Goal: Information Seeking & Learning: Learn about a topic

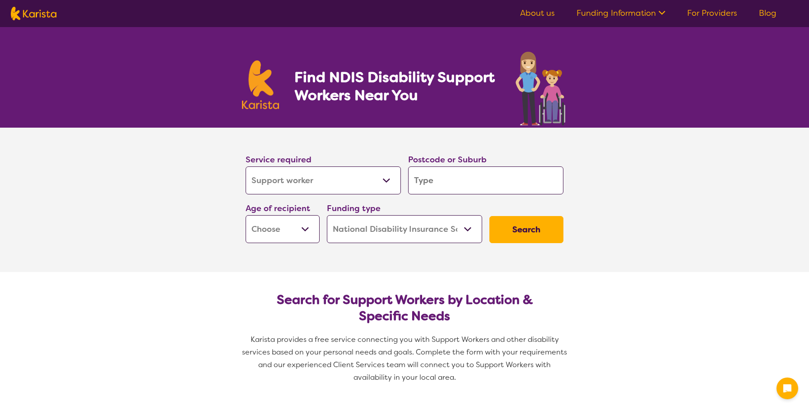
select select "Support worker"
select select "NDIS"
select select "Support worker"
select select "NDIS"
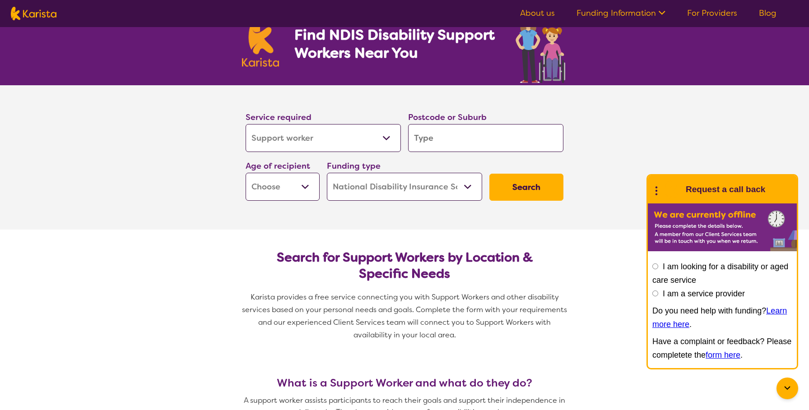
scroll to position [43, 0]
click at [345, 132] on select "Allied Health Assistant Assessment (ADHD or Autism) Behaviour support Counselli…" at bounding box center [323, 138] width 155 height 28
click at [447, 136] on input "search" at bounding box center [485, 138] width 155 height 28
type input "4216"
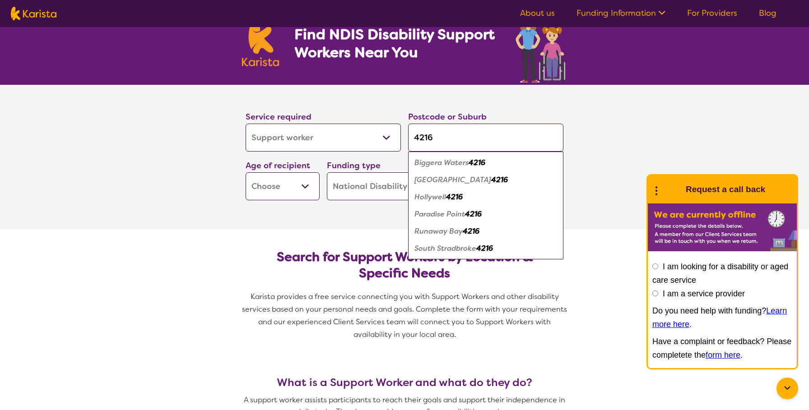
click at [285, 172] on select "Early Childhood - 0 to 9 Child - 10 to 11 Adolescent - 12 to 17 Adult - 18 to 6…" at bounding box center [283, 186] width 74 height 28
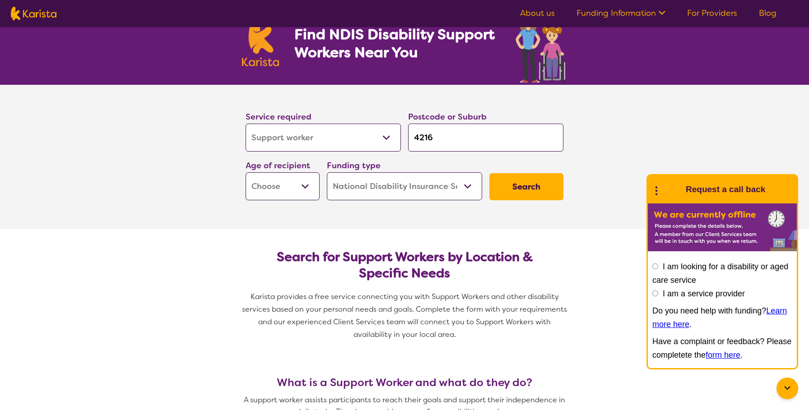
select select "CH"
click at [398, 190] on select "Home Care Package (HCP) National Disability Insurance Scheme (NDIS) I don't know" at bounding box center [404, 186] width 155 height 28
drag, startPoint x: 398, startPoint y: 190, endPoint x: 546, endPoint y: 186, distance: 148.6
click at [546, 186] on button "Search" at bounding box center [526, 186] width 74 height 27
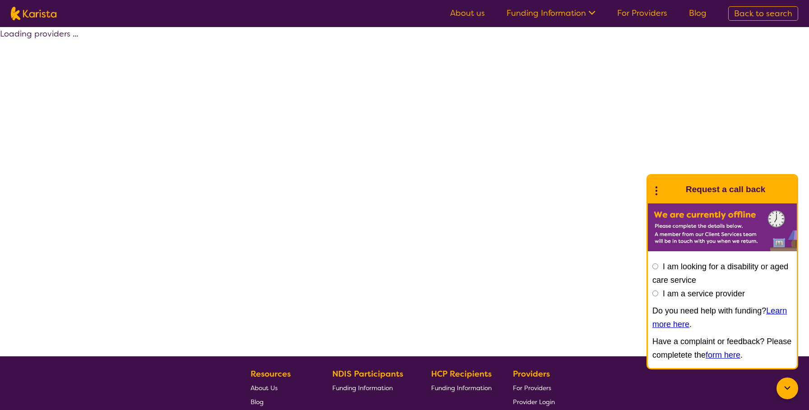
select select "NDIS"
select select "Support worker"
select select "CH"
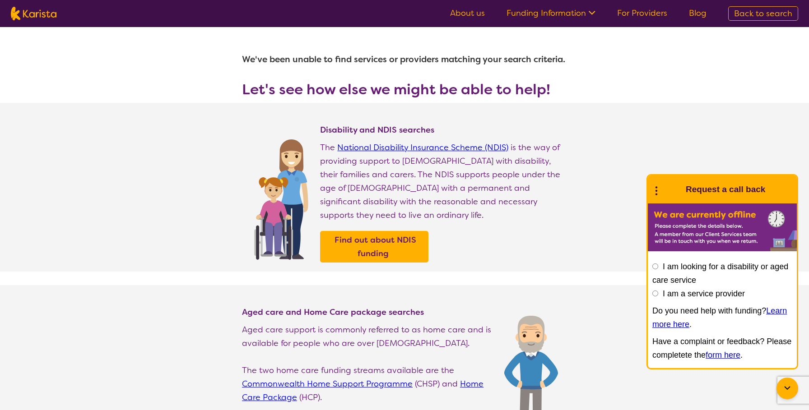
select select "Support worker"
select select "CH"
select select "NDIS"
select select "Support worker"
select select "CH"
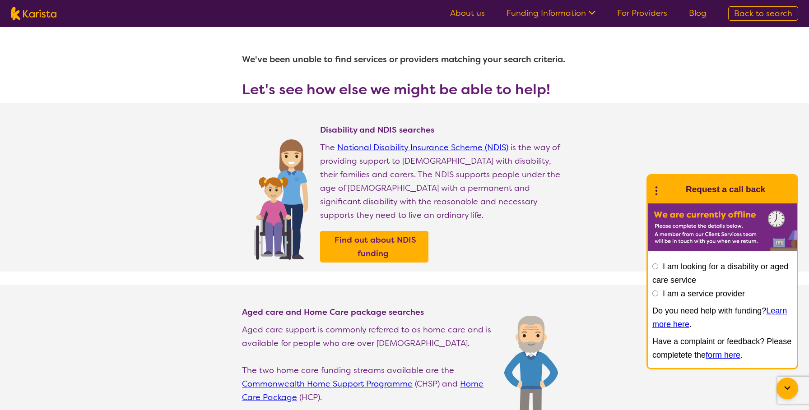
select select "NDIS"
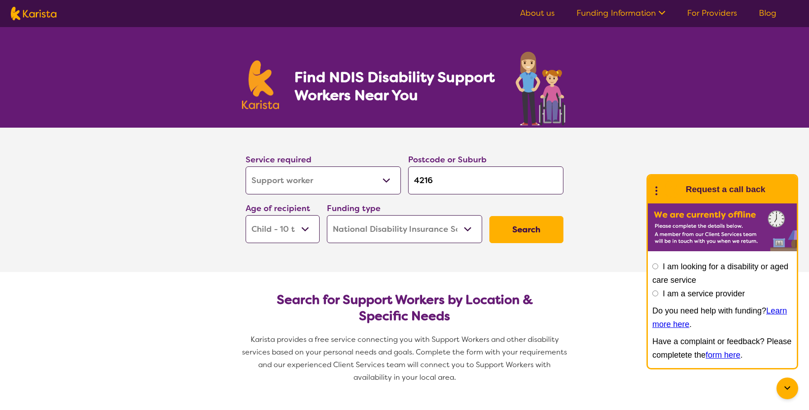
click at [452, 182] on input "4216" at bounding box center [485, 181] width 155 height 28
type input "421"
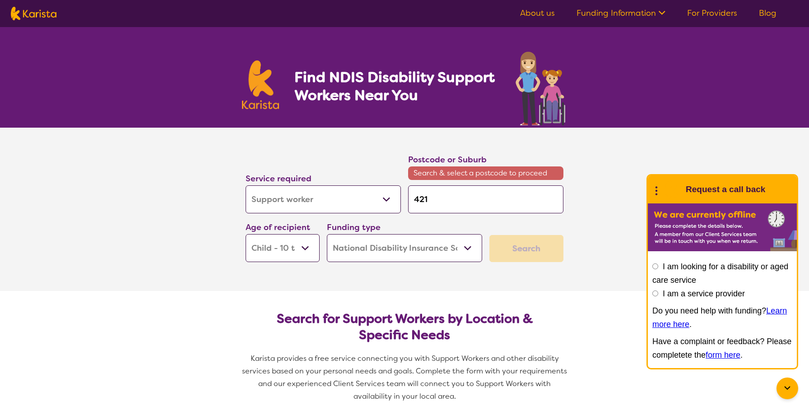
type input "4212"
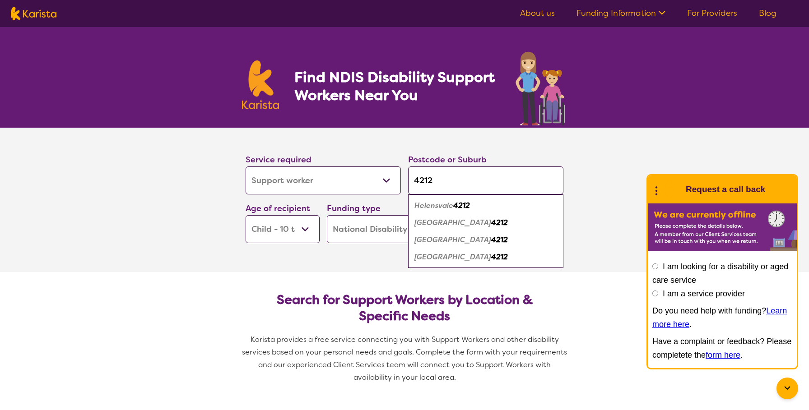
type input "4212"
click at [450, 211] on div "Helensvale 4212" at bounding box center [486, 205] width 146 height 17
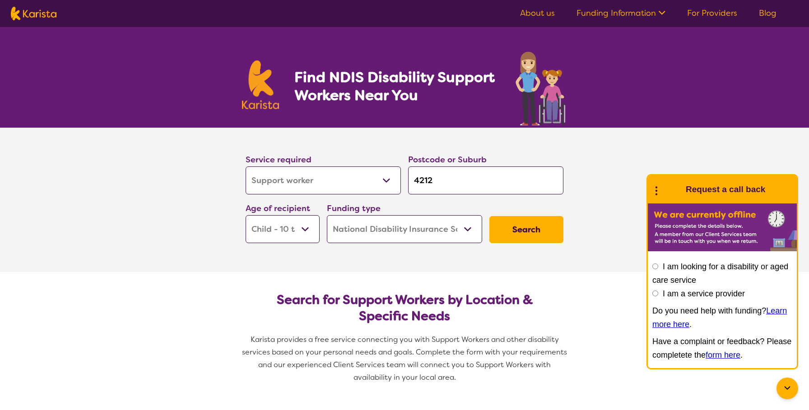
click at [539, 233] on button "Search" at bounding box center [526, 229] width 74 height 27
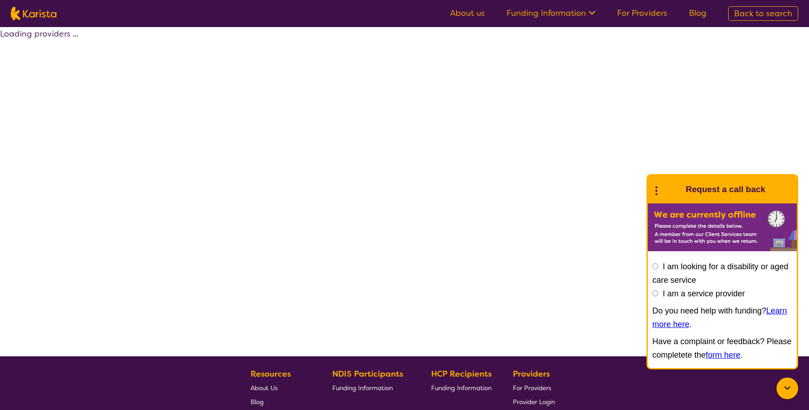
select select "NDIS"
select select "Support worker"
select select "CH"
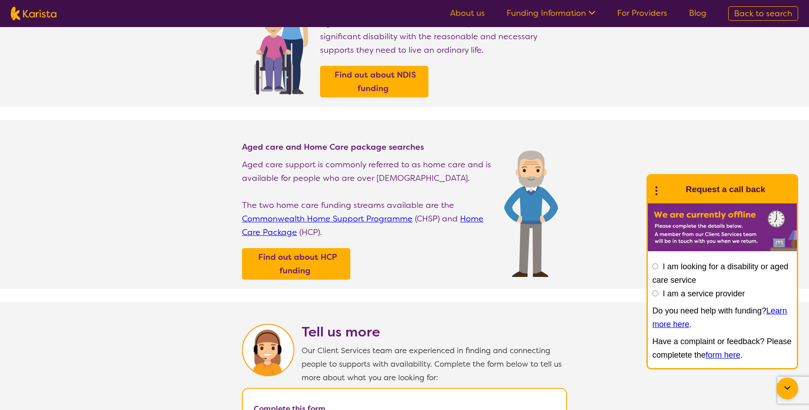
scroll to position [181, 0]
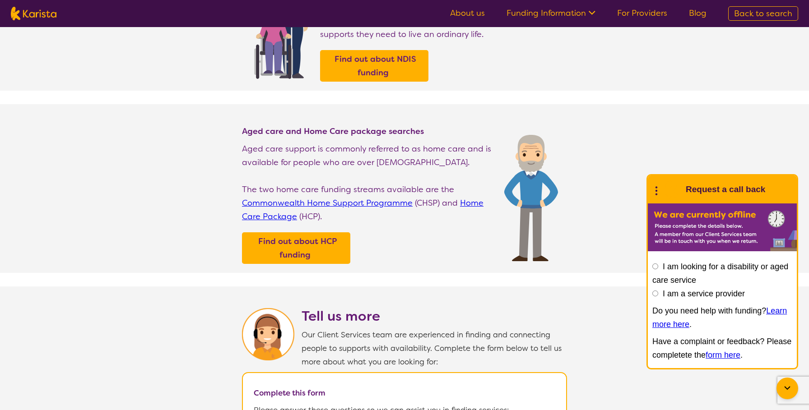
select select "Support worker"
select select "CH"
select select "NDIS"
select select "Support worker"
select select "CH"
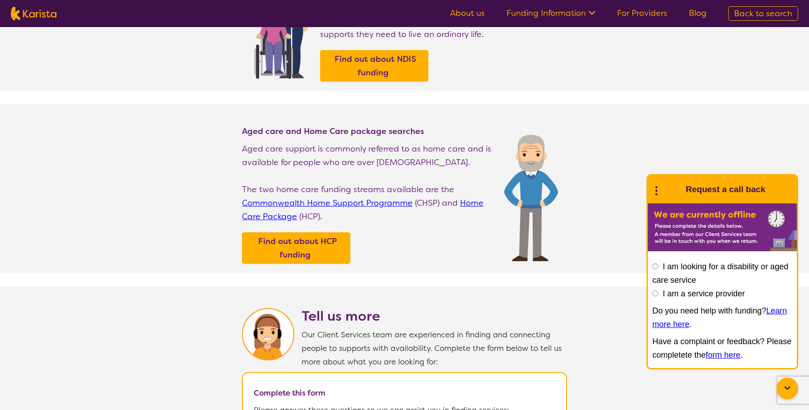
select select "NDIS"
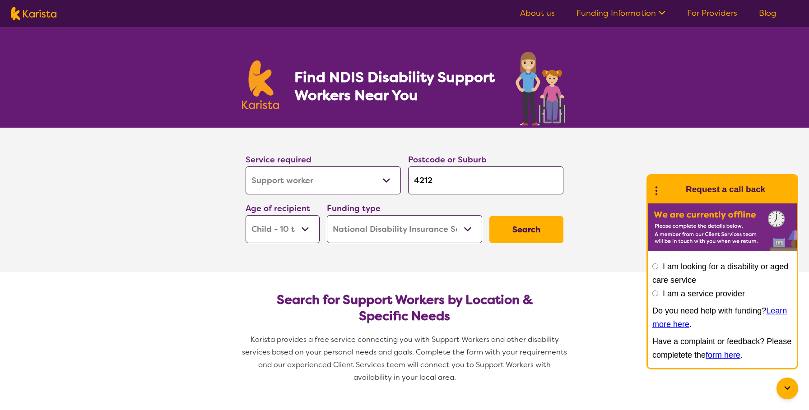
scroll to position [41, 0]
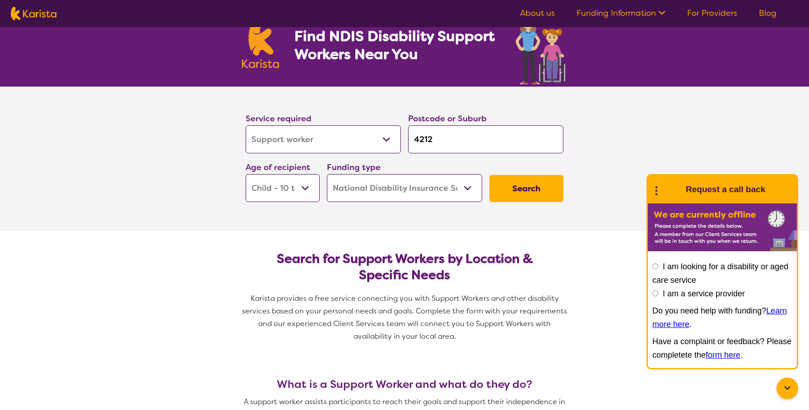
click at [519, 198] on button "Search" at bounding box center [526, 188] width 74 height 27
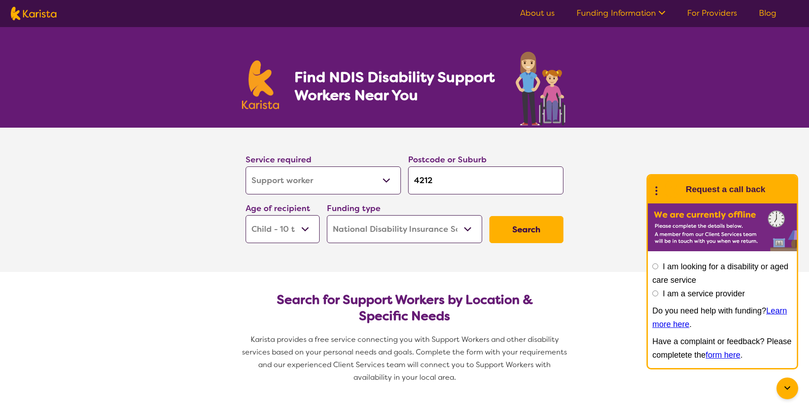
select select "NDIS"
select select "Support worker"
select select "CH"
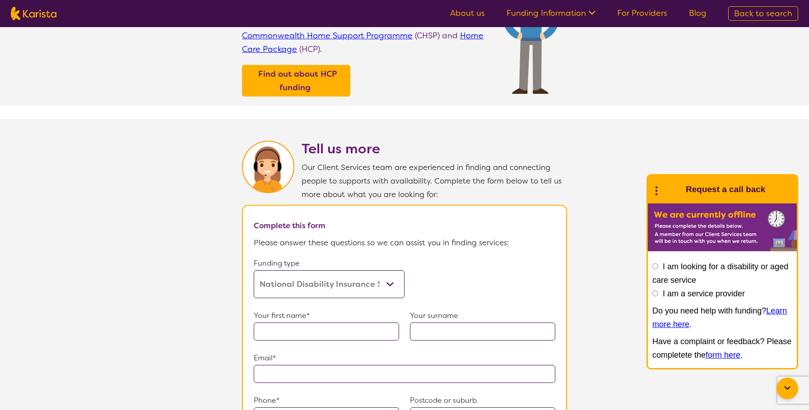
select select "Support worker"
select select "CH"
select select "NDIS"
select select "Support worker"
select select "CH"
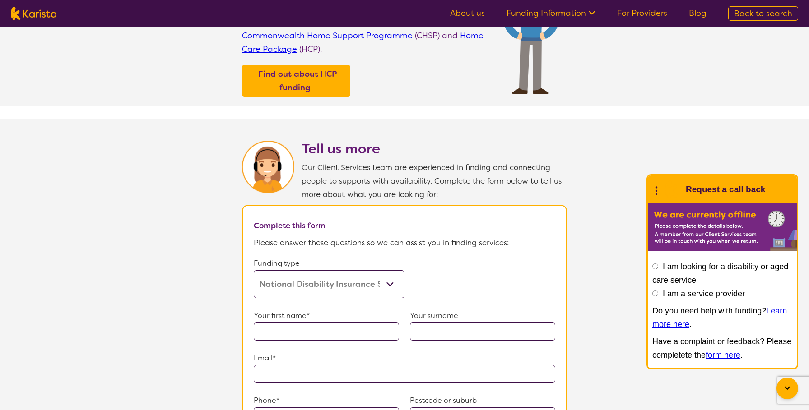
select select "NDIS"
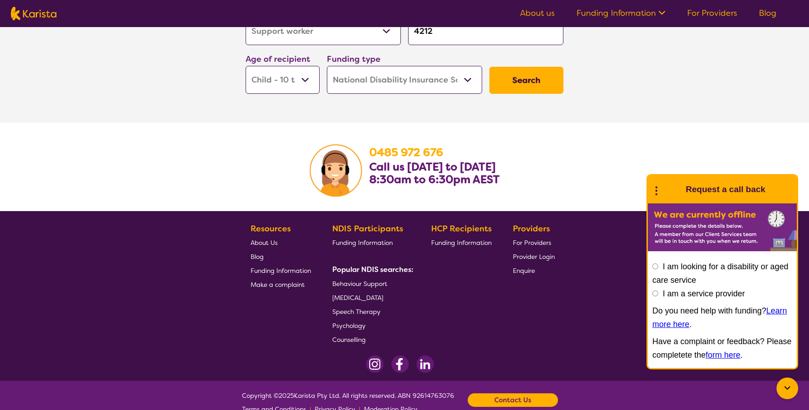
scroll to position [1232, 0]
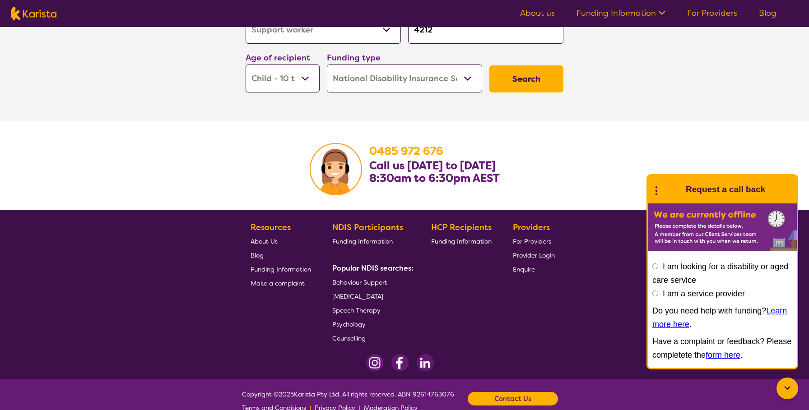
click at [527, 241] on span "For Providers" at bounding box center [532, 241] width 38 height 8
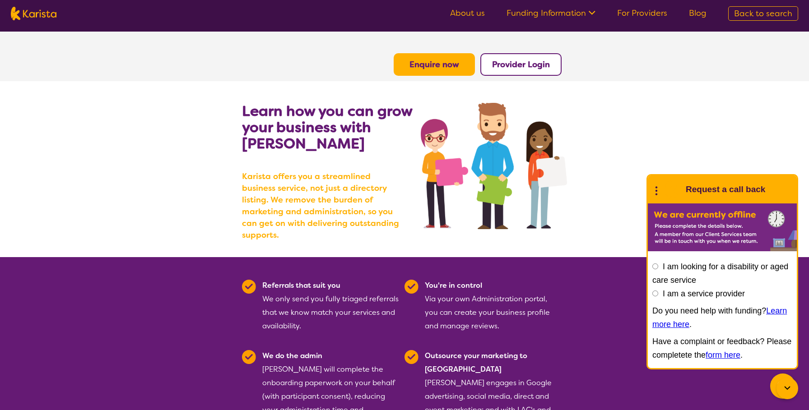
click at [593, 13] on icon at bounding box center [590, 11] width 9 height 9
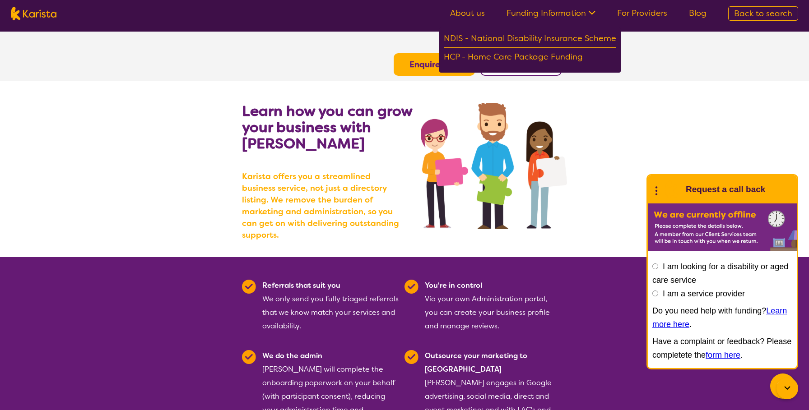
click at [675, 102] on section "Learn how you can grow your business with Karista Karista offers you a streamli…" at bounding box center [404, 169] width 809 height 176
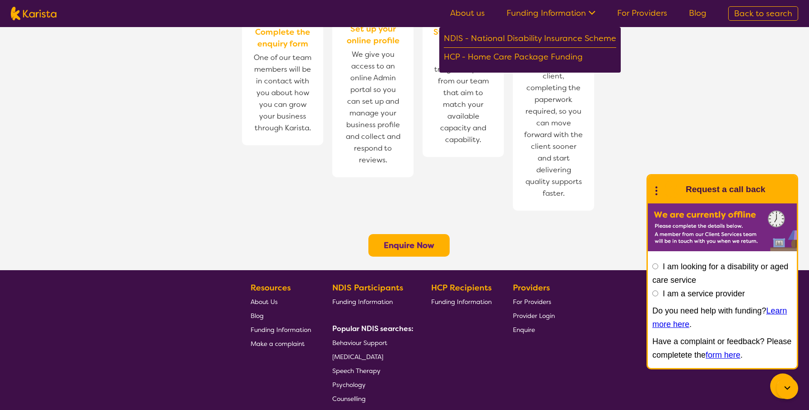
scroll to position [680, 0]
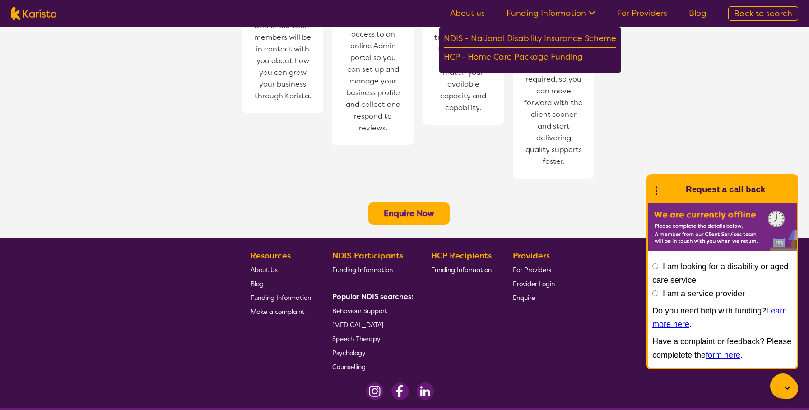
click at [531, 266] on span "For Providers" at bounding box center [532, 270] width 38 height 8
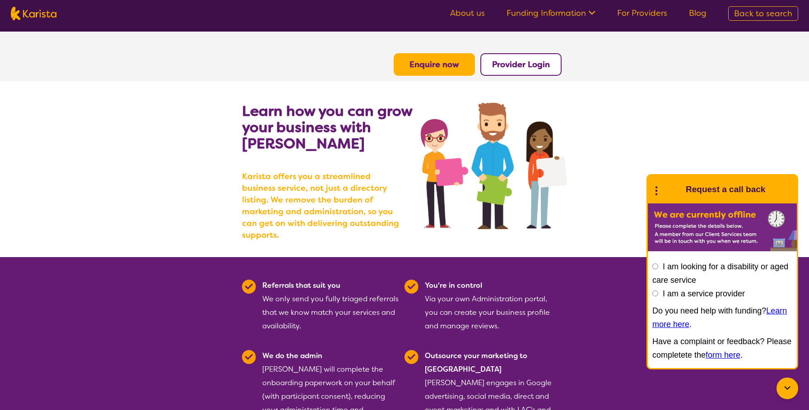
click at [578, 12] on link "Funding Information" at bounding box center [550, 13] width 89 height 11
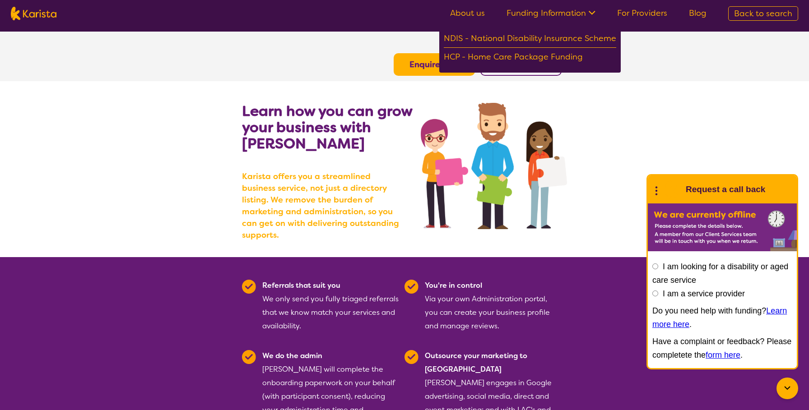
click at [460, 9] on link "About us" at bounding box center [467, 13] width 35 height 11
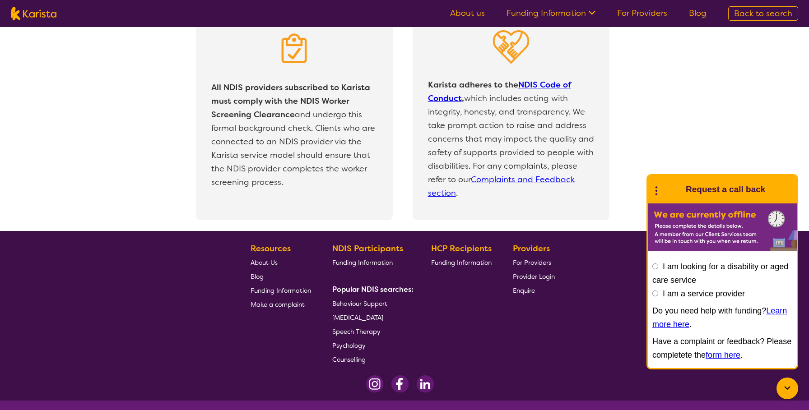
scroll to position [1900, 0]
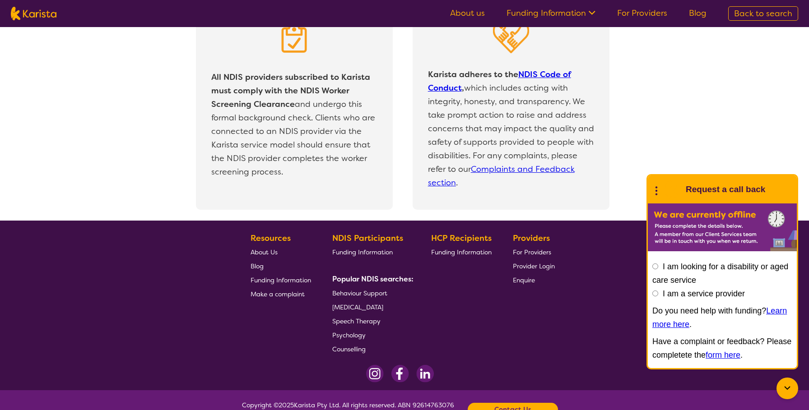
click at [523, 282] on span "Enquire" at bounding box center [524, 280] width 22 height 8
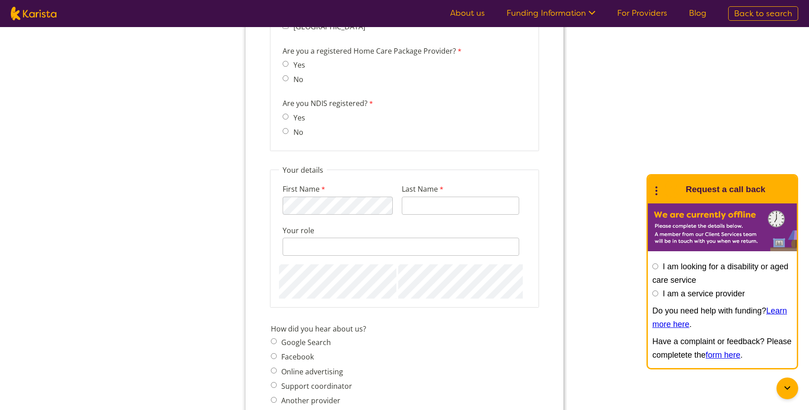
scroll to position [1150, 0]
